Goal: Information Seeking & Learning: Find specific fact

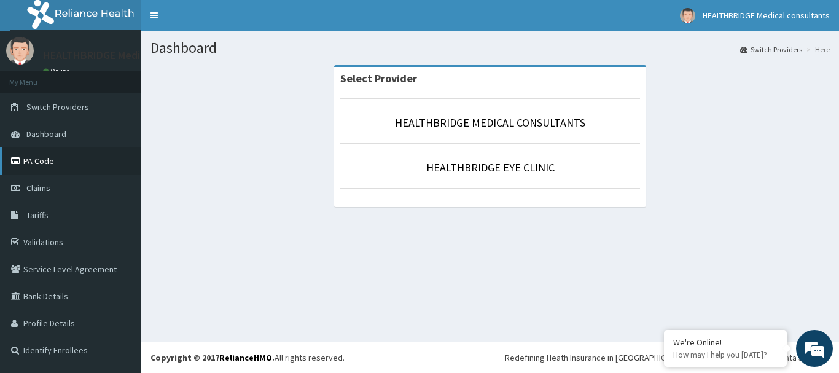
click at [80, 160] on link "PA Code" at bounding box center [70, 160] width 141 height 27
click at [49, 216] on link "Tariffs" at bounding box center [70, 214] width 141 height 27
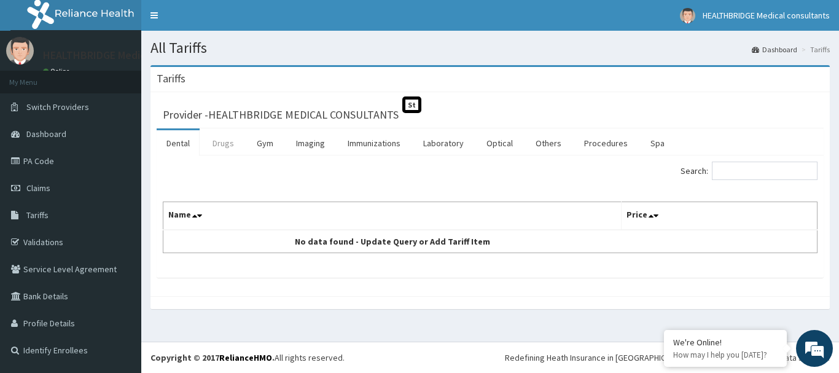
click at [225, 149] on link "Drugs" at bounding box center [223, 143] width 41 height 26
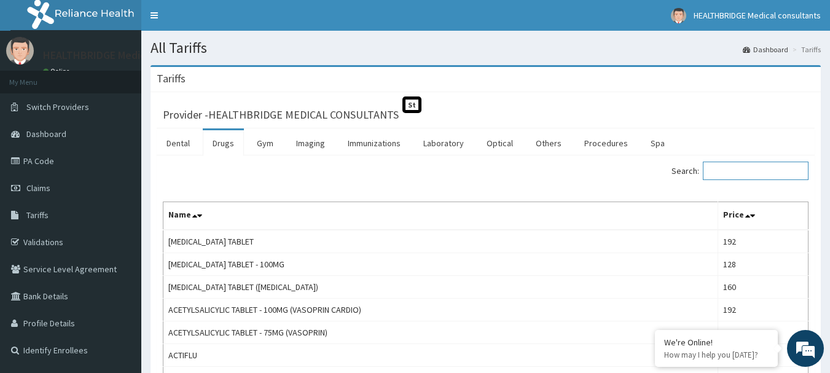
click at [732, 175] on input "Search:" at bounding box center [755, 170] width 106 height 18
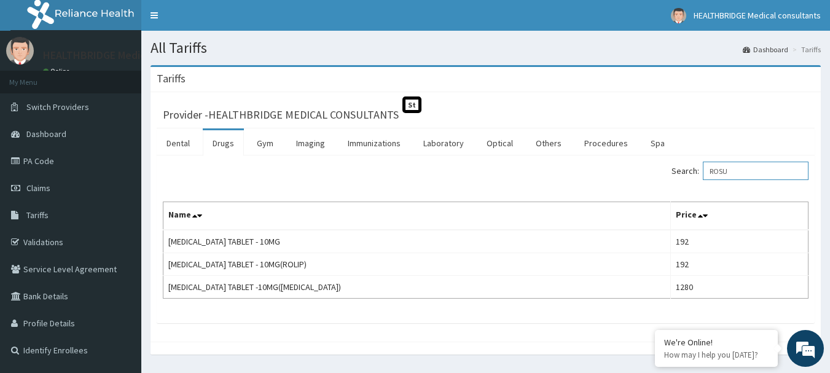
drag, startPoint x: 756, startPoint y: 173, endPoint x: 690, endPoint y: 179, distance: 66.7
click at [692, 176] on label "Search: ROSU" at bounding box center [739, 170] width 137 height 18
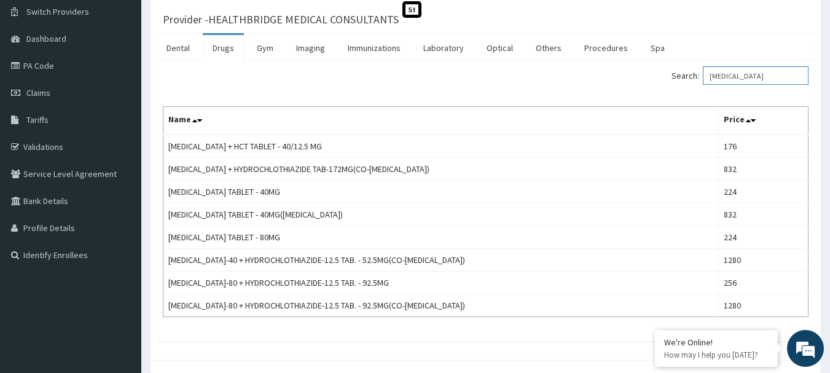
scroll to position [25, 0]
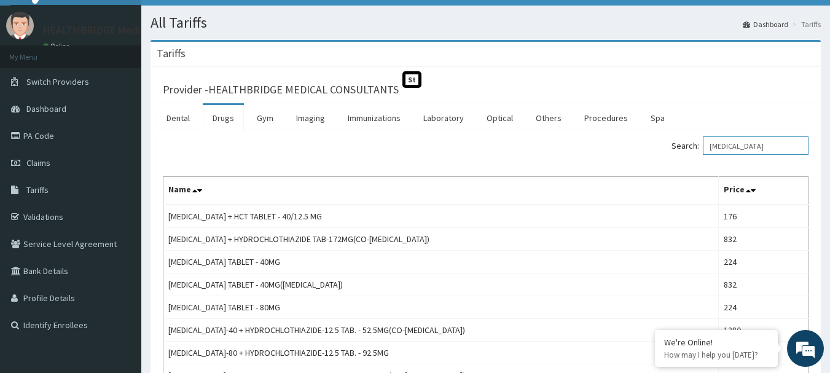
drag, startPoint x: 793, startPoint y: 146, endPoint x: 691, endPoint y: 145, distance: 102.6
click at [691, 146] on label "Search: TELMISARTAN" at bounding box center [739, 145] width 137 height 18
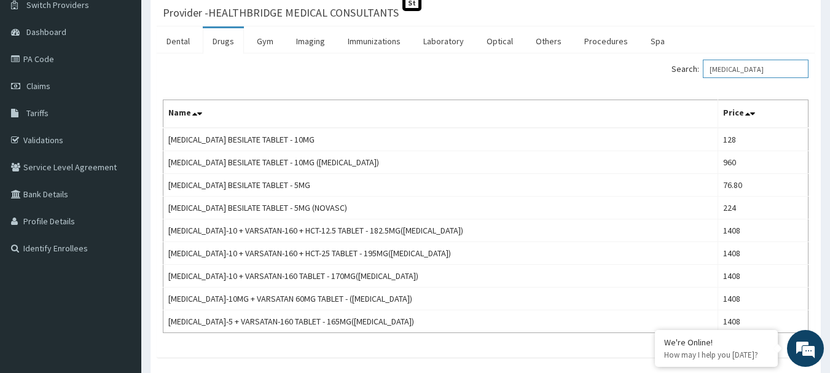
scroll to position [123, 0]
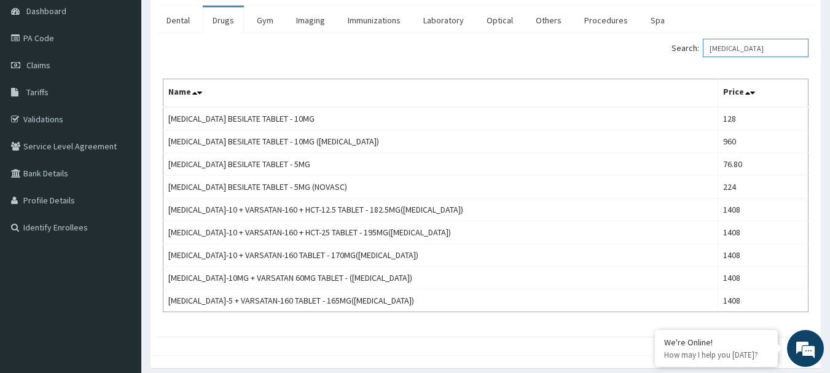
drag, startPoint x: 782, startPoint y: 45, endPoint x: 682, endPoint y: 55, distance: 100.6
click at [682, 52] on label "Search: AMLODIPINE" at bounding box center [739, 48] width 137 height 18
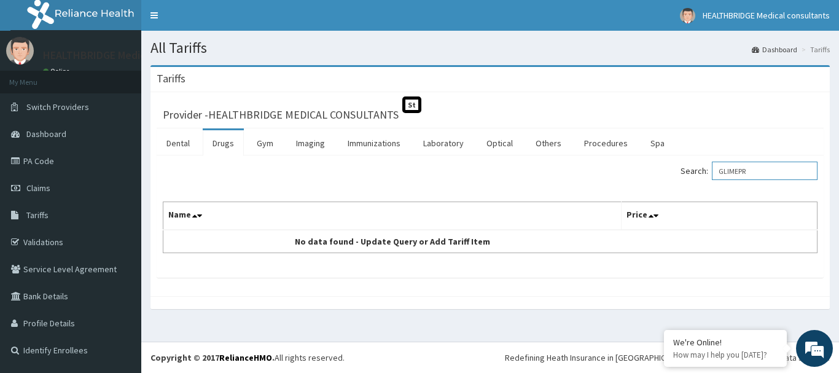
click at [757, 169] on input "GLIMEPR" at bounding box center [765, 170] width 106 height 18
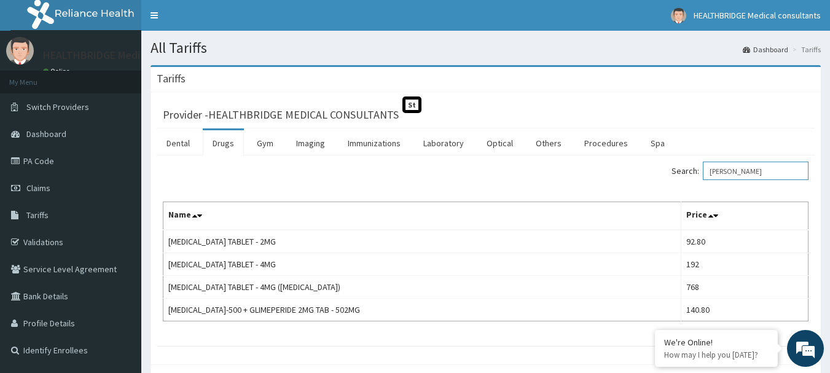
drag, startPoint x: 750, startPoint y: 172, endPoint x: 685, endPoint y: 173, distance: 65.1
click at [686, 173] on label "Search: GLIME" at bounding box center [739, 170] width 137 height 18
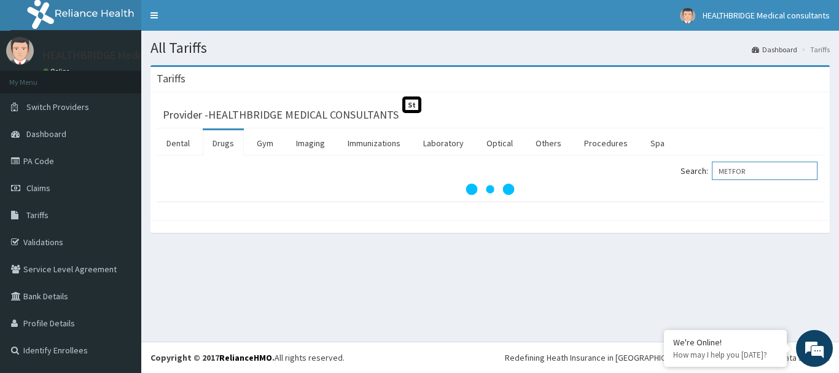
type input "METFOR"
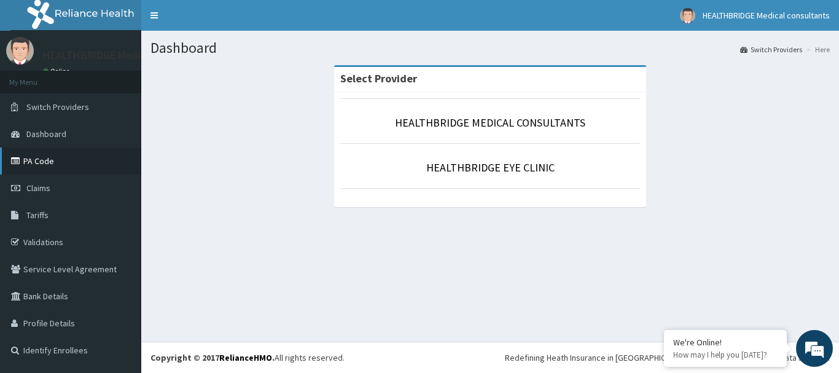
click at [47, 160] on link "PA Code" at bounding box center [70, 160] width 141 height 27
click at [53, 206] on link "Tariffs" at bounding box center [70, 214] width 141 height 27
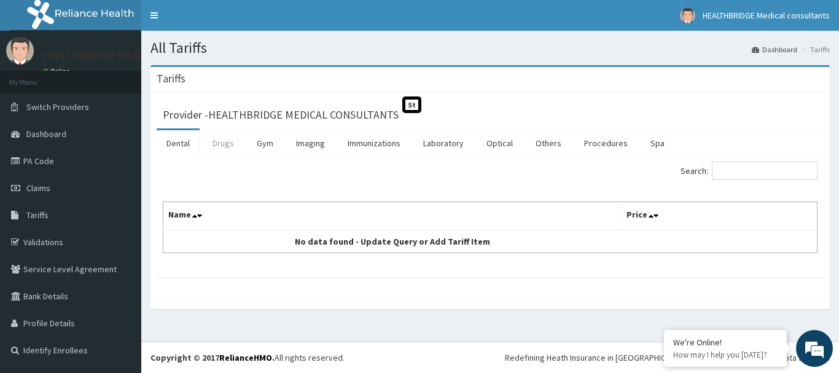
click at [227, 139] on link "Drugs" at bounding box center [223, 143] width 41 height 26
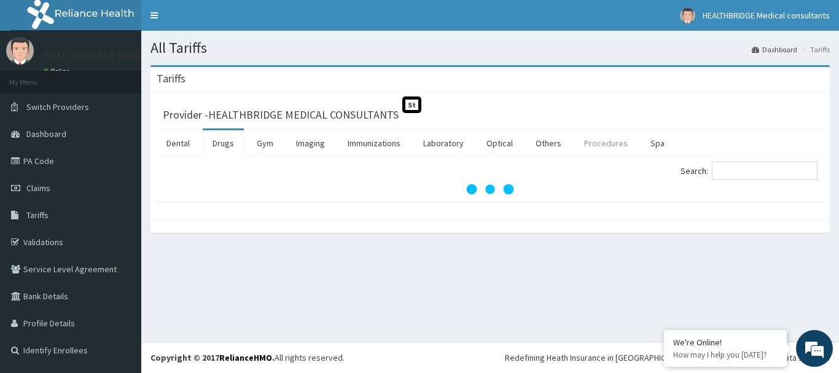
click at [596, 146] on link "Procedures" at bounding box center [605, 143] width 63 height 26
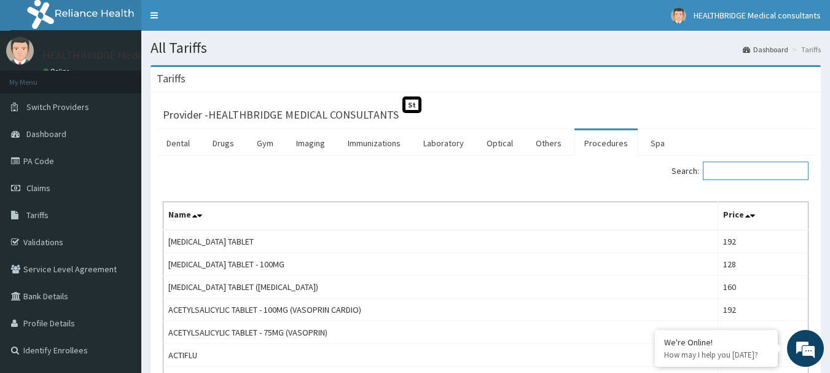
click at [735, 170] on input "Search:" at bounding box center [755, 170] width 106 height 18
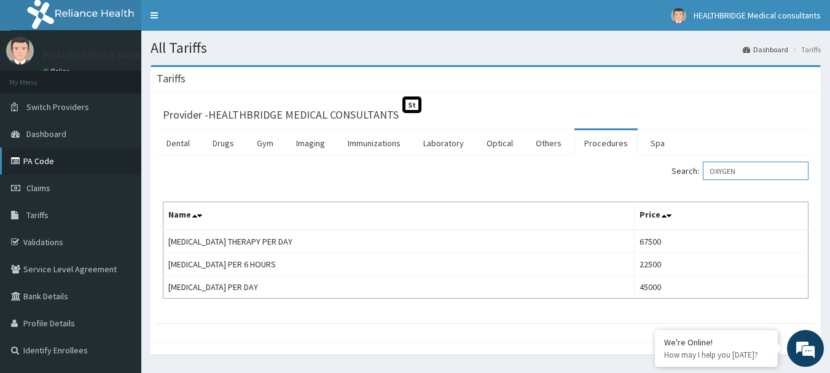
type input "OXYGEN"
click at [53, 164] on link "PA Code" at bounding box center [70, 160] width 141 height 27
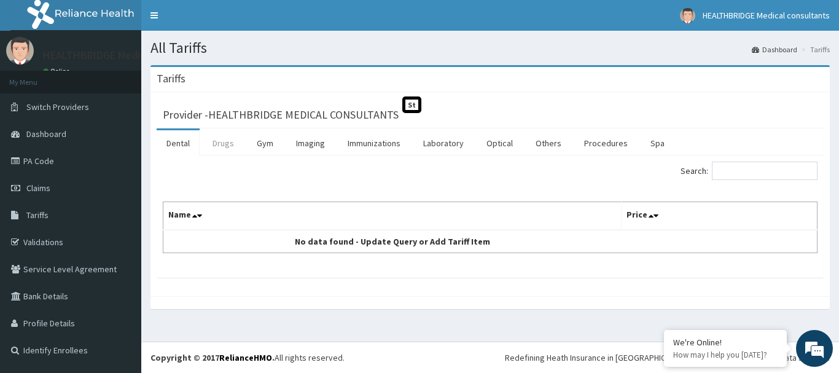
click at [228, 146] on link "Drugs" at bounding box center [223, 143] width 41 height 26
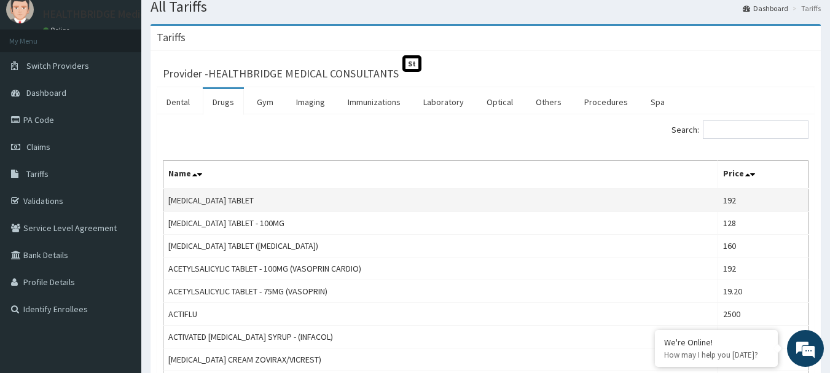
scroll to position [61, 0]
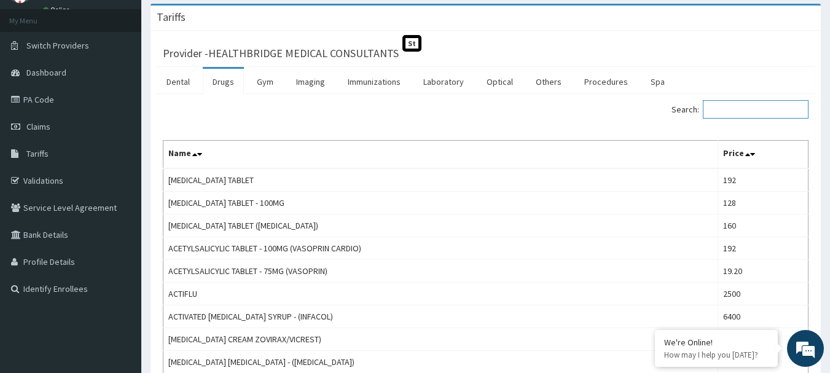
click at [733, 116] on input "Search:" at bounding box center [755, 109] width 106 height 18
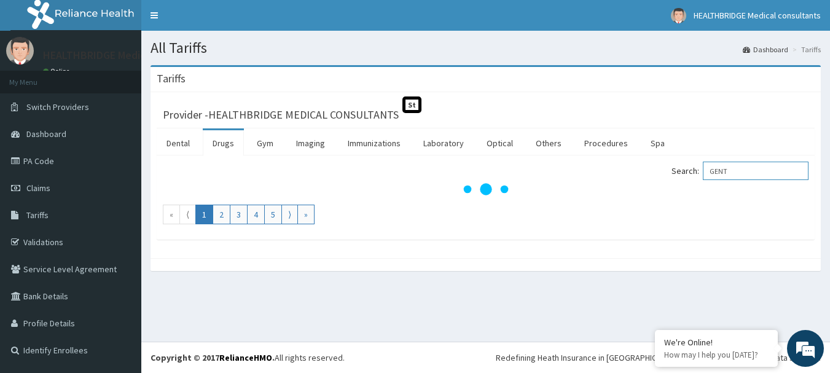
scroll to position [0, 0]
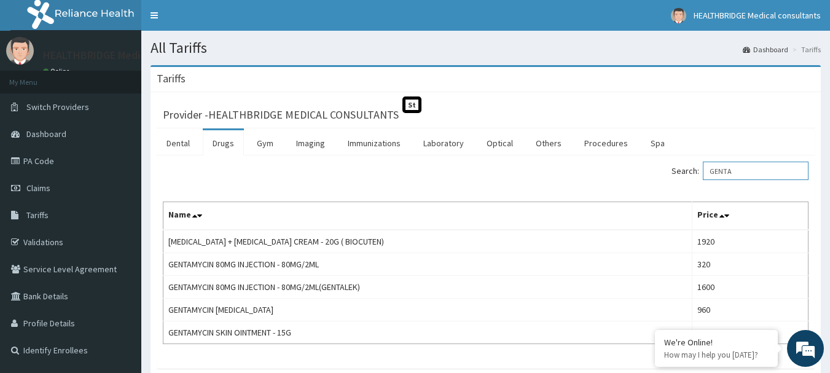
drag, startPoint x: 761, startPoint y: 168, endPoint x: 672, endPoint y: 171, distance: 89.1
click at [672, 171] on div "Search: GENTA" at bounding box center [652, 171] width 314 height 21
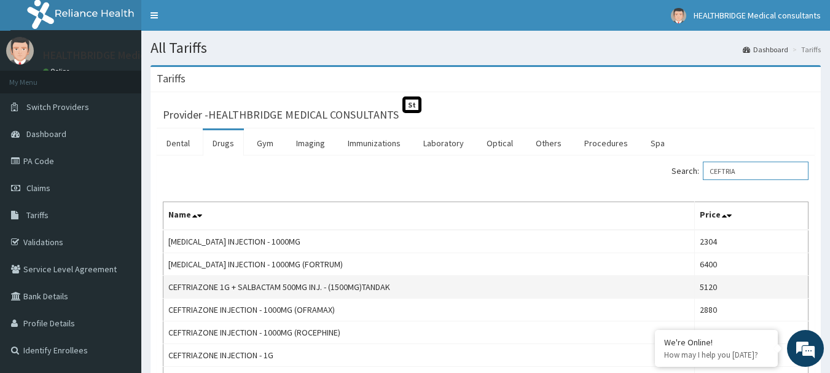
scroll to position [61, 0]
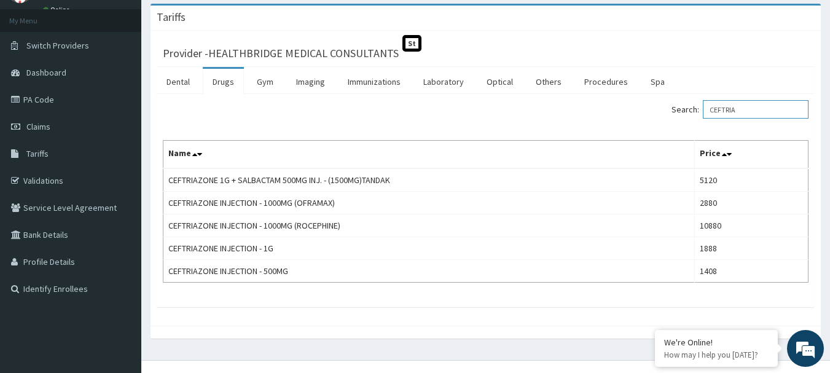
type input "CEFTRIA"
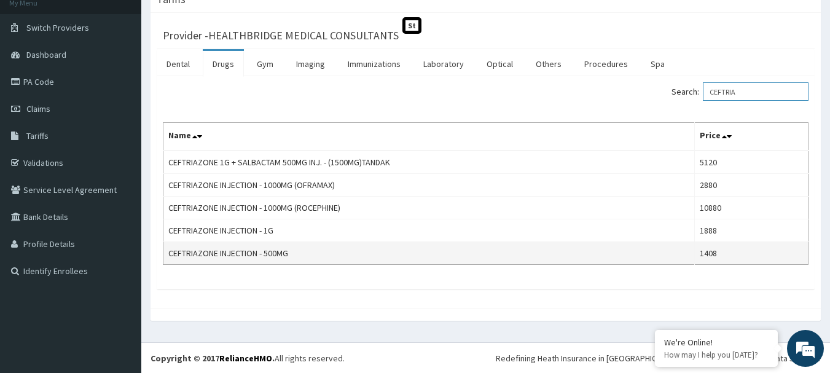
scroll to position [80, 0]
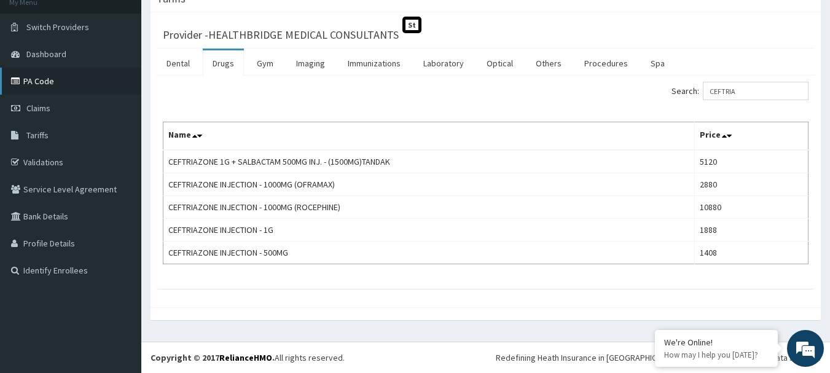
click at [46, 83] on link "PA Code" at bounding box center [70, 81] width 141 height 27
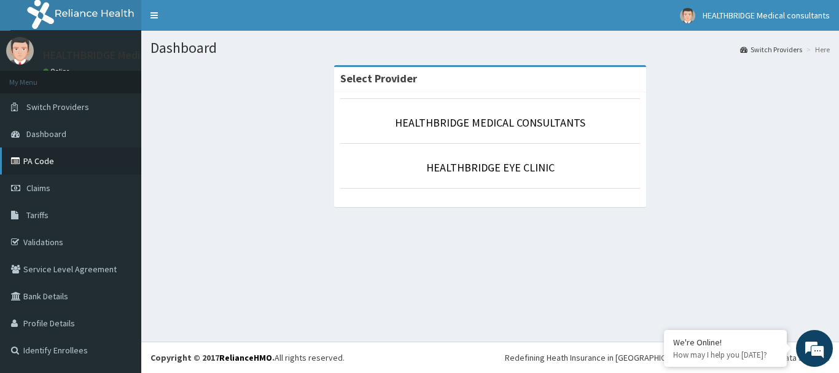
click at [56, 163] on link "PA Code" at bounding box center [70, 160] width 141 height 27
